Goal: Book appointment/travel/reservation

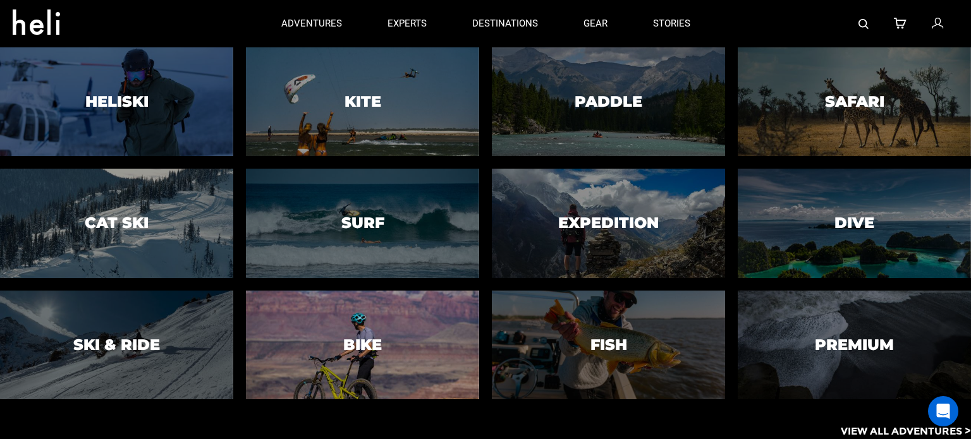
click at [386, 350] on div at bounding box center [362, 345] width 238 height 111
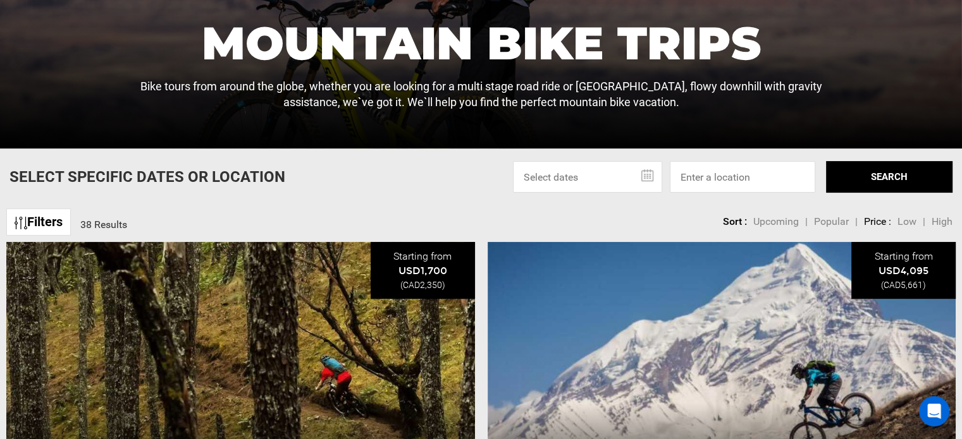
scroll to position [257, 0]
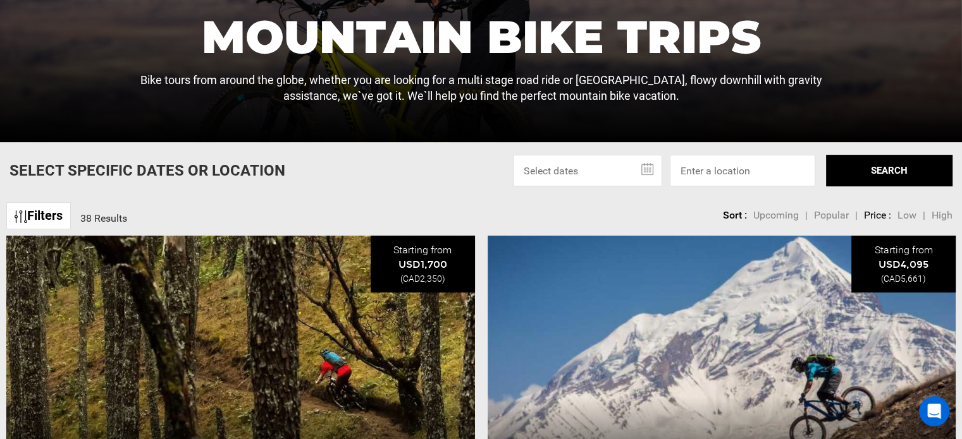
click at [651, 166] on input "text" at bounding box center [587, 171] width 149 height 32
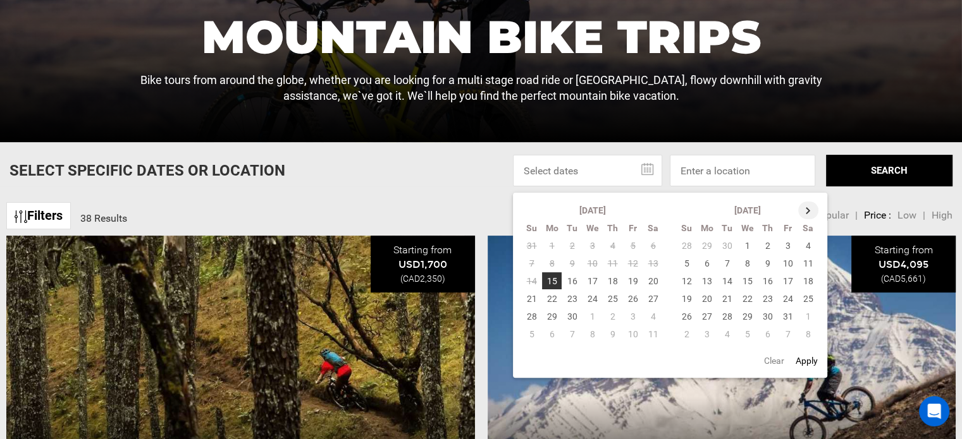
click at [808, 208] on th at bounding box center [808, 211] width 20 height 18
click at [808, 208] on th at bounding box center [809, 211] width 20 height 18
click at [811, 319] on td "28" at bounding box center [808, 317] width 21 height 18
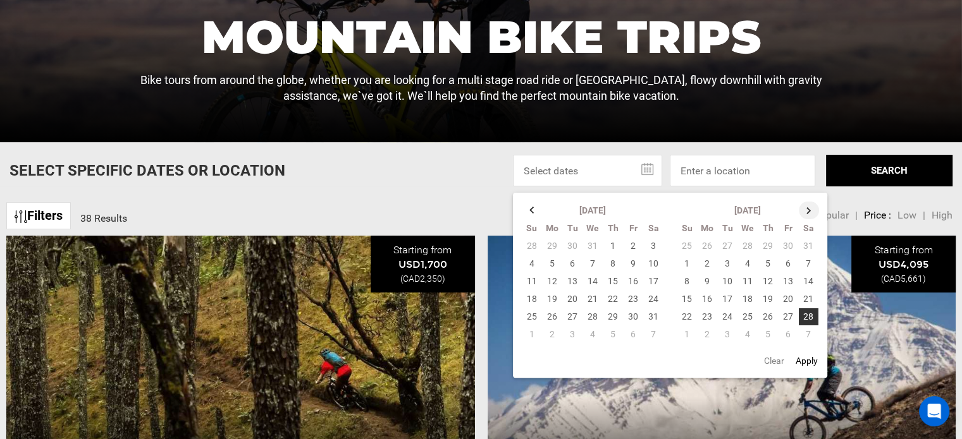
click at [807, 211] on th at bounding box center [809, 211] width 20 height 18
click at [769, 266] on td "5" at bounding box center [767, 264] width 20 height 18
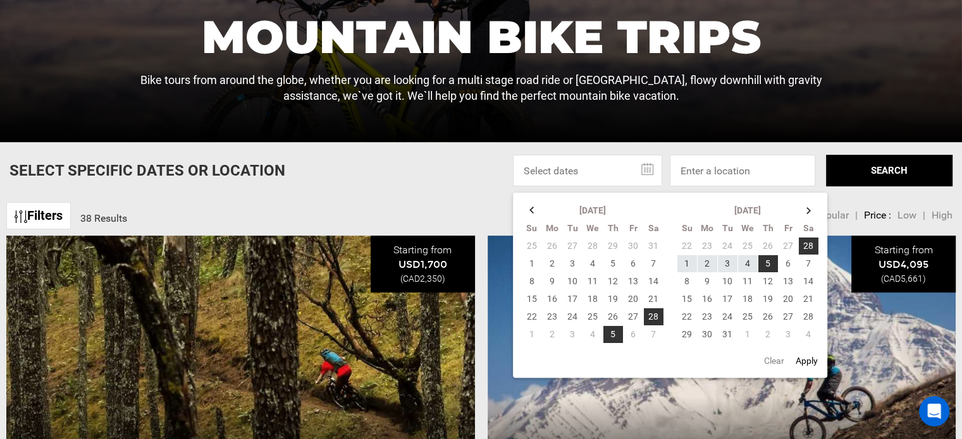
click at [872, 161] on button "SEARCH" at bounding box center [889, 171] width 126 height 32
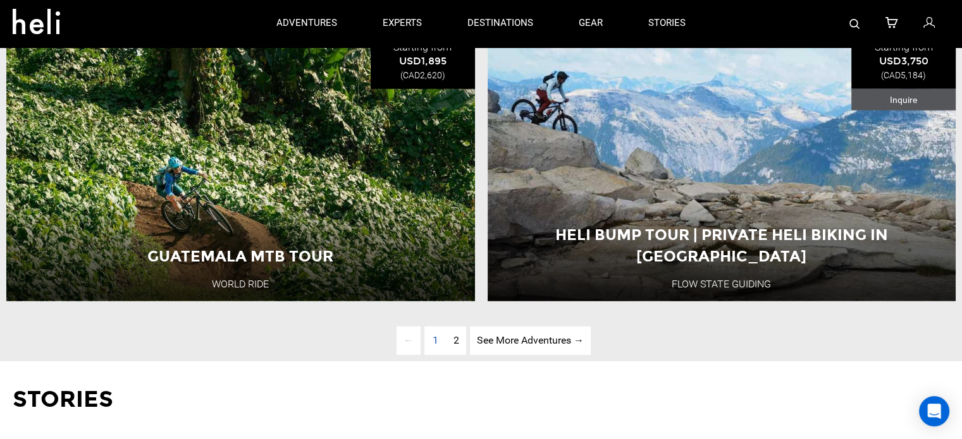
scroll to position [3325, 0]
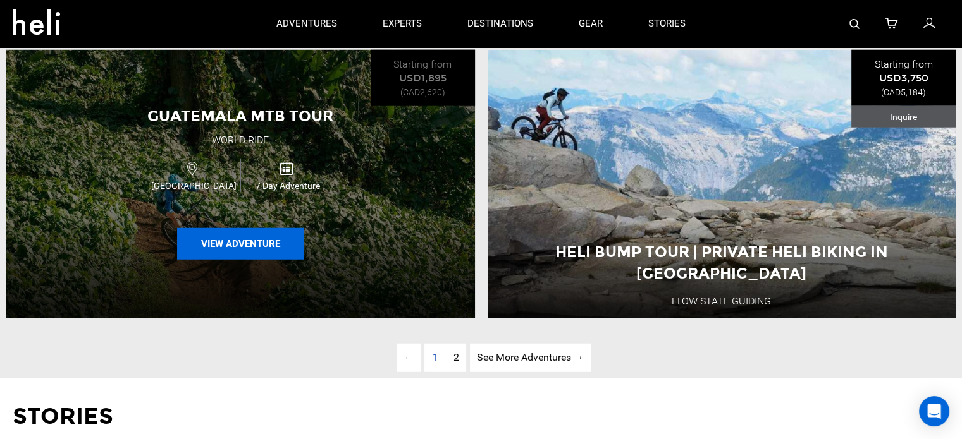
click at [274, 260] on button "View Adventure" at bounding box center [240, 244] width 126 height 32
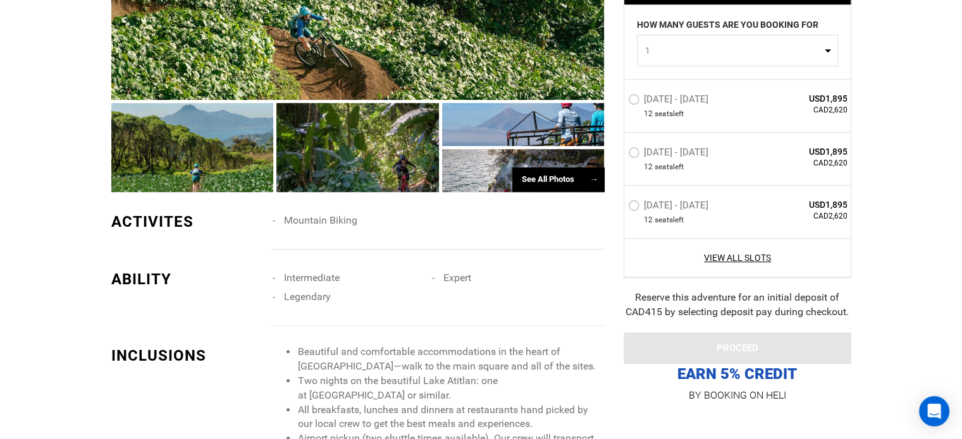
scroll to position [771, 0]
click at [740, 258] on link "View All Slots" at bounding box center [737, 258] width 219 height 13
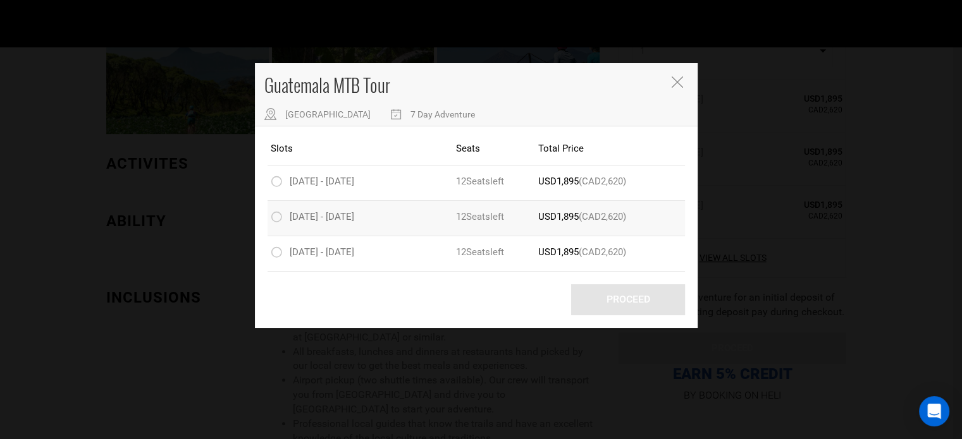
scroll to position [829, 0]
click at [680, 78] on icon "Close" at bounding box center [676, 81] width 11 height 11
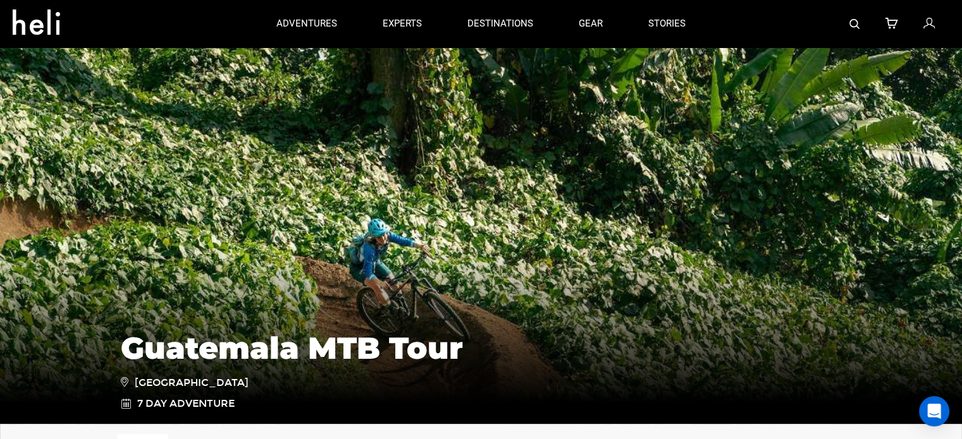
scroll to position [0, 0]
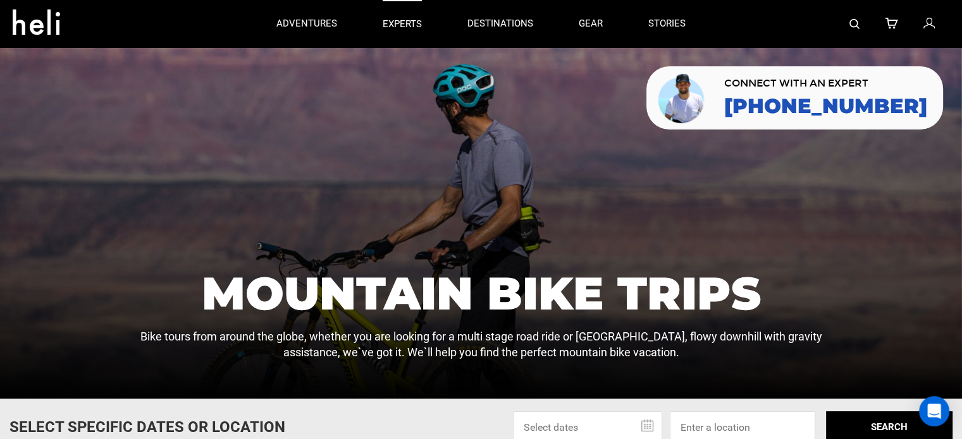
type input "Bike"
